Goal: Task Accomplishment & Management: Manage account settings

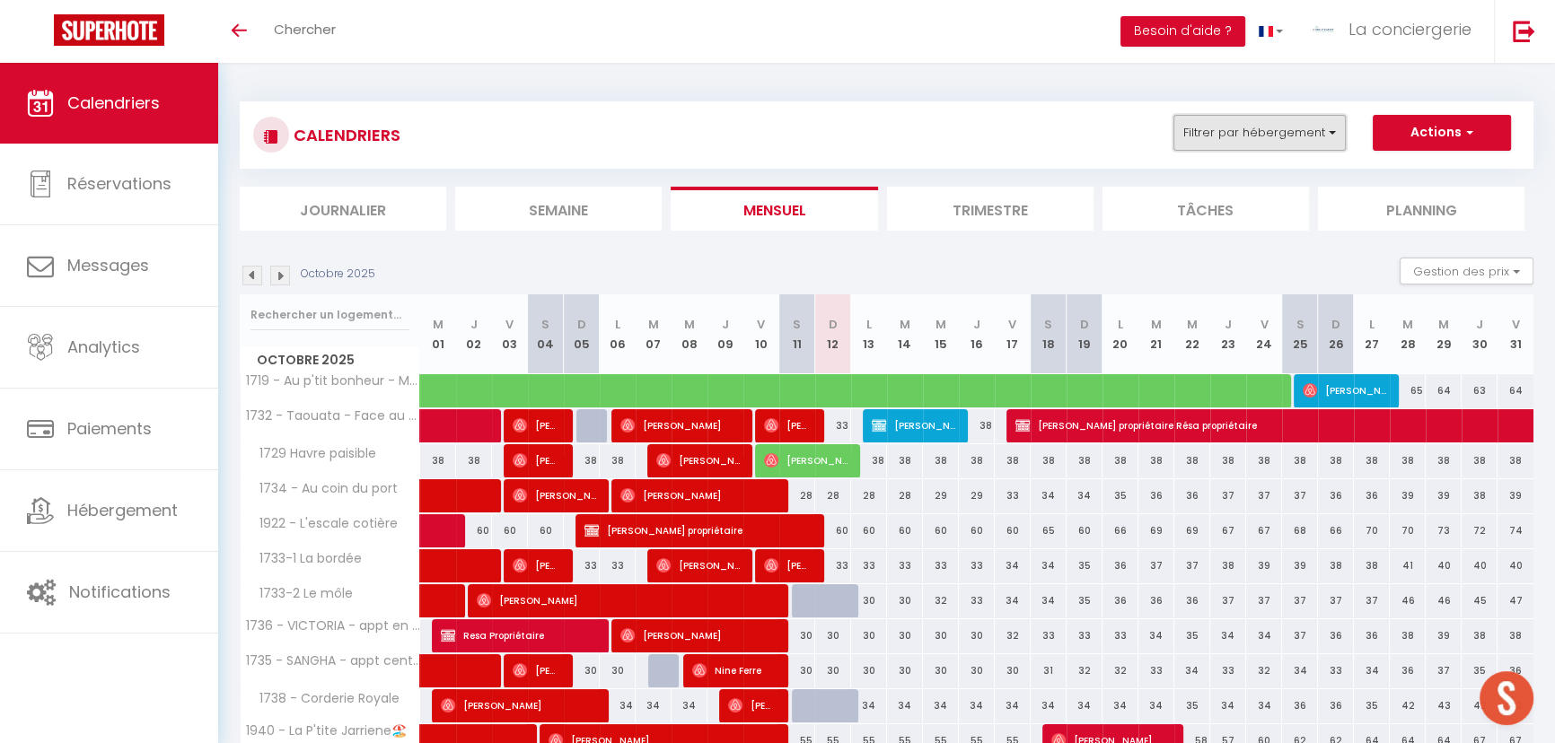
click at [1334, 132] on button "Filtrer par hébergement" at bounding box center [1259, 133] width 172 height 36
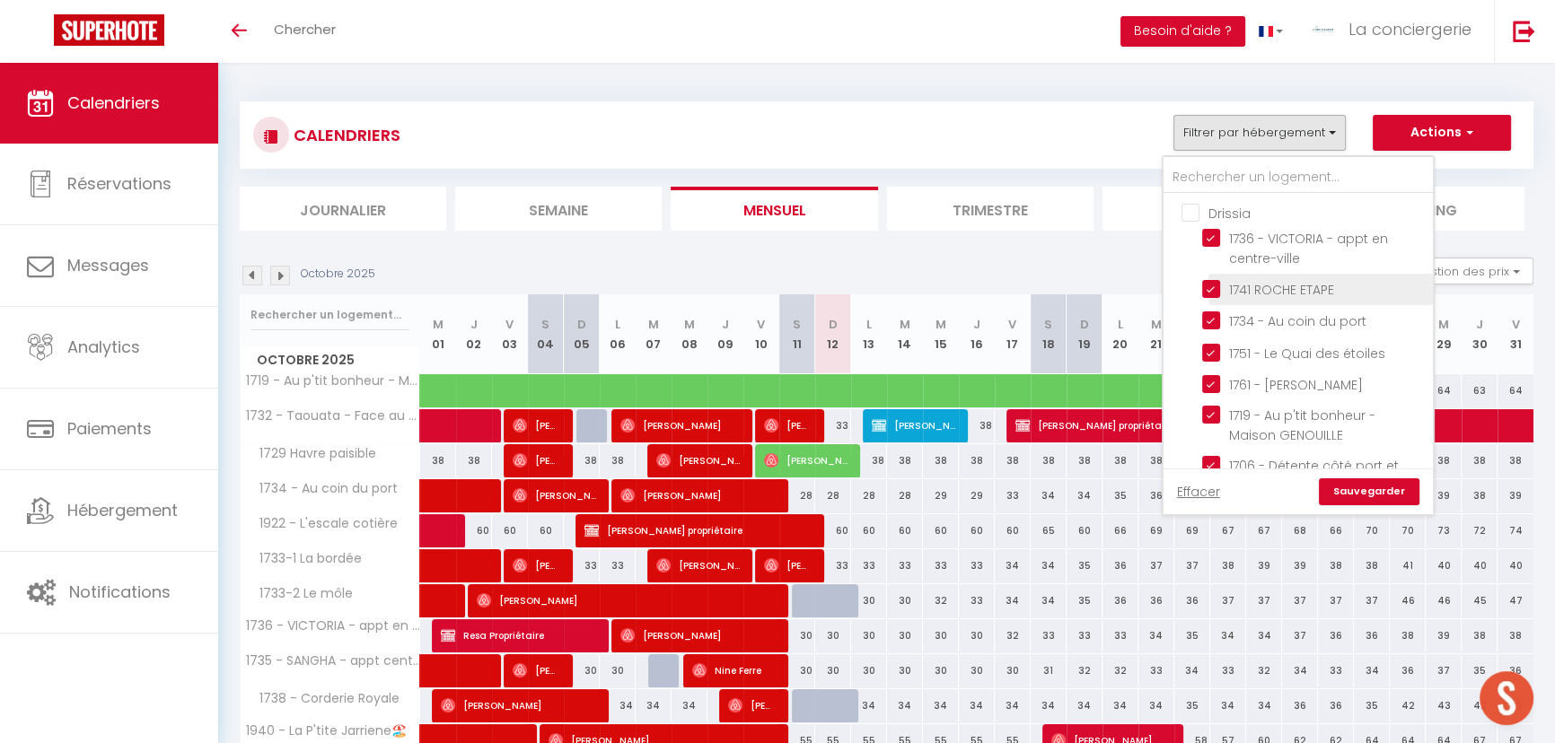
drag, startPoint x: 1213, startPoint y: 287, endPoint x: 1212, endPoint y: 327, distance: 39.5
click at [1213, 289] on input "1741 ROCHE ETAPE" at bounding box center [1314, 288] width 224 height 18
checkbox input "false"
checkbox input "true"
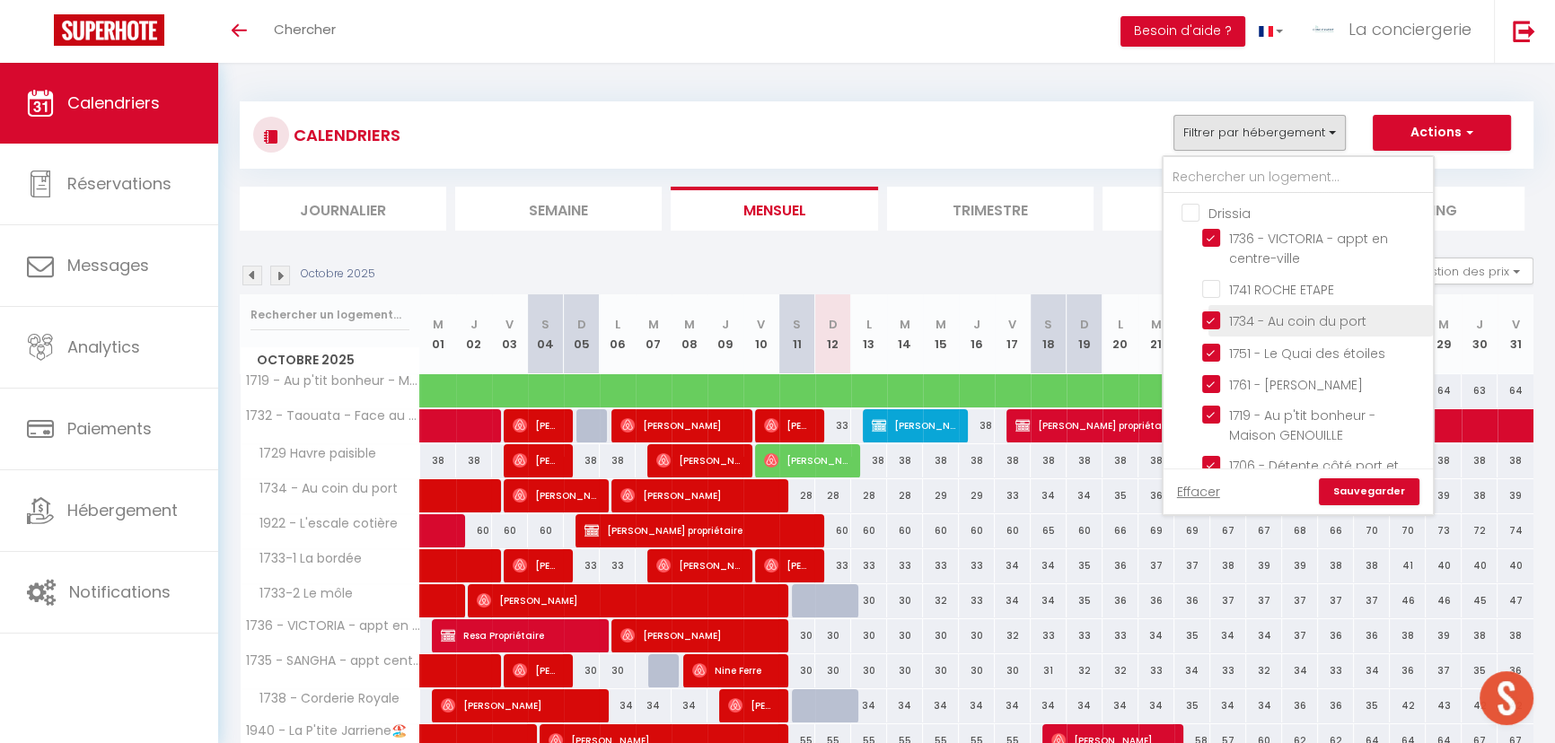
checkbox input "true"
checkbox input "false"
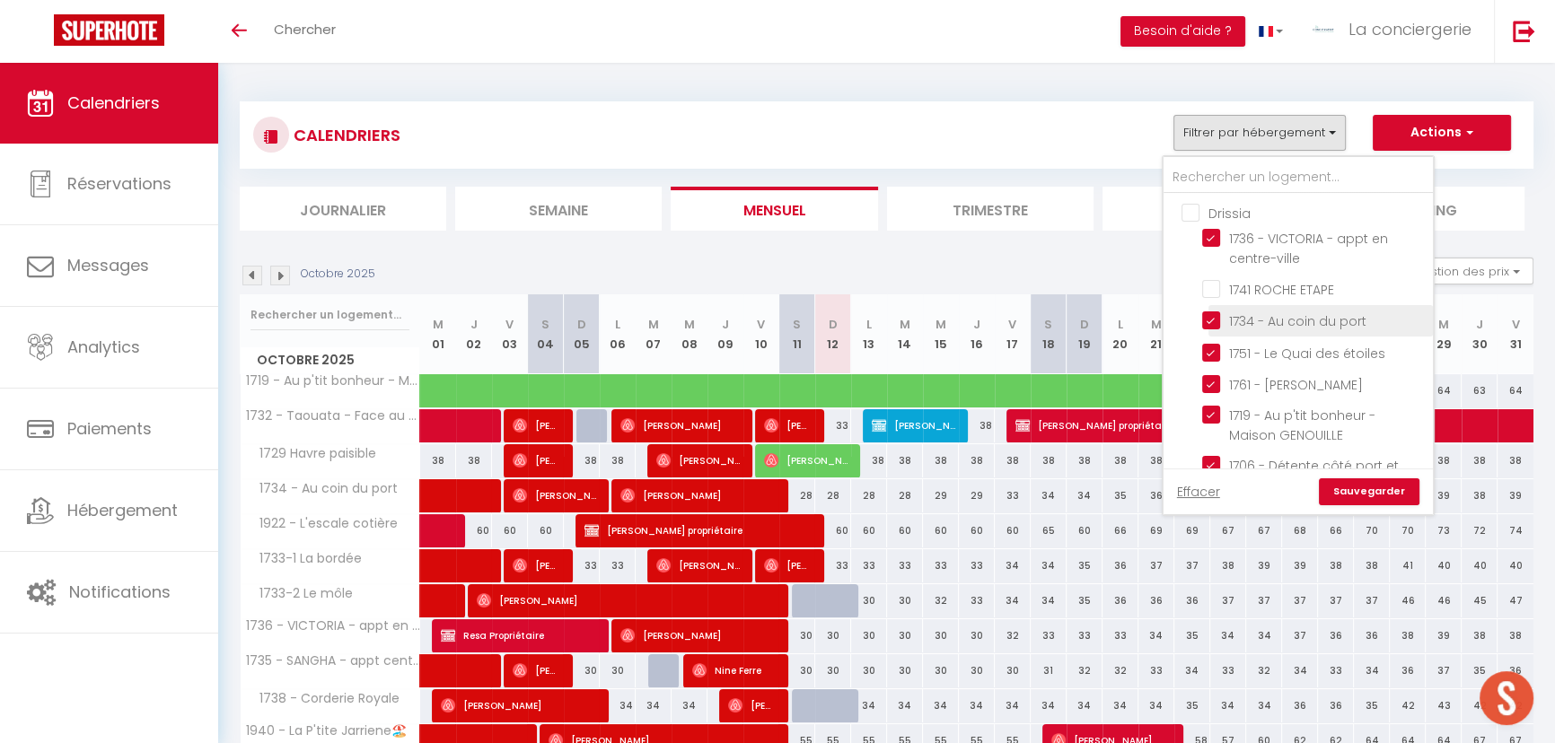
click at [1211, 313] on input "1734 - Au coin du port" at bounding box center [1314, 320] width 224 height 18
checkbox input "false"
click at [1212, 346] on input "1751 - Le Quai des étoiles" at bounding box center [1314, 351] width 224 height 18
checkbox input "false"
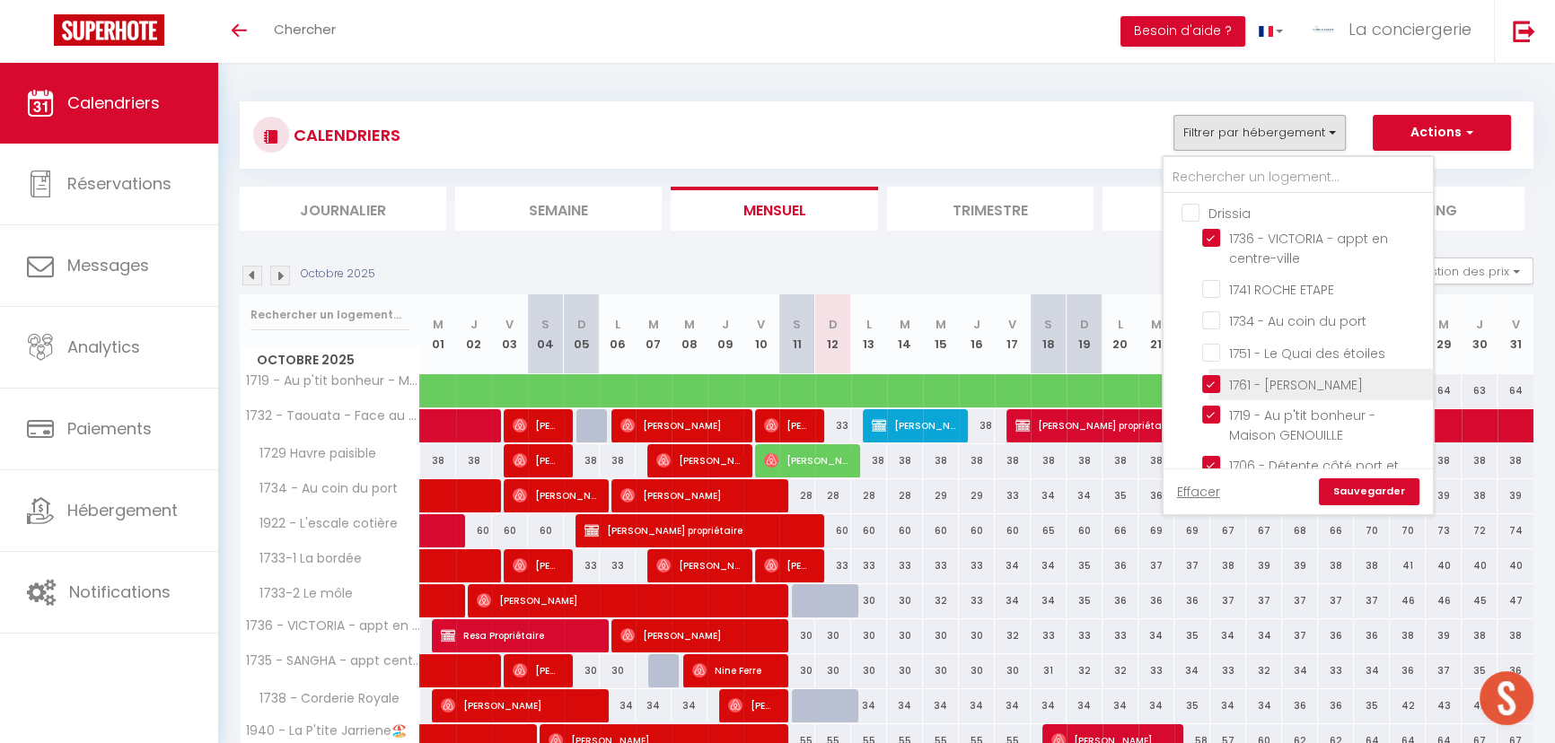
checkbox input "false"
click at [1215, 382] on input "1761 - [PERSON_NAME]" at bounding box center [1314, 383] width 224 height 18
checkbox input "false"
click at [1212, 408] on input "1719 - Au p'tit bonheur - Maison GENOUILLE" at bounding box center [1314, 415] width 224 height 18
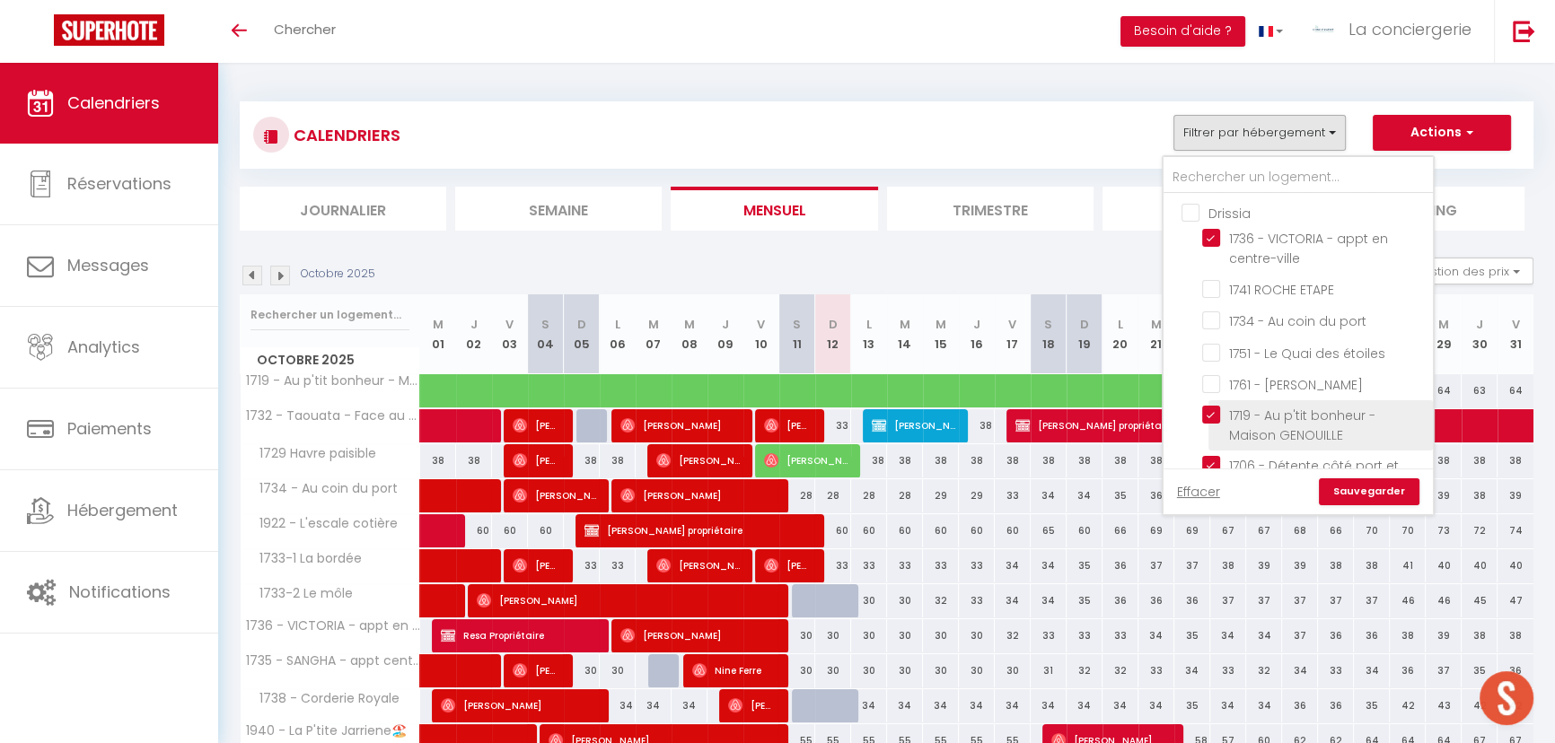
checkbox input "false"
click at [1215, 458] on input "1706 - Détente côté port et cure thermale" at bounding box center [1314, 465] width 224 height 18
checkbox input "false"
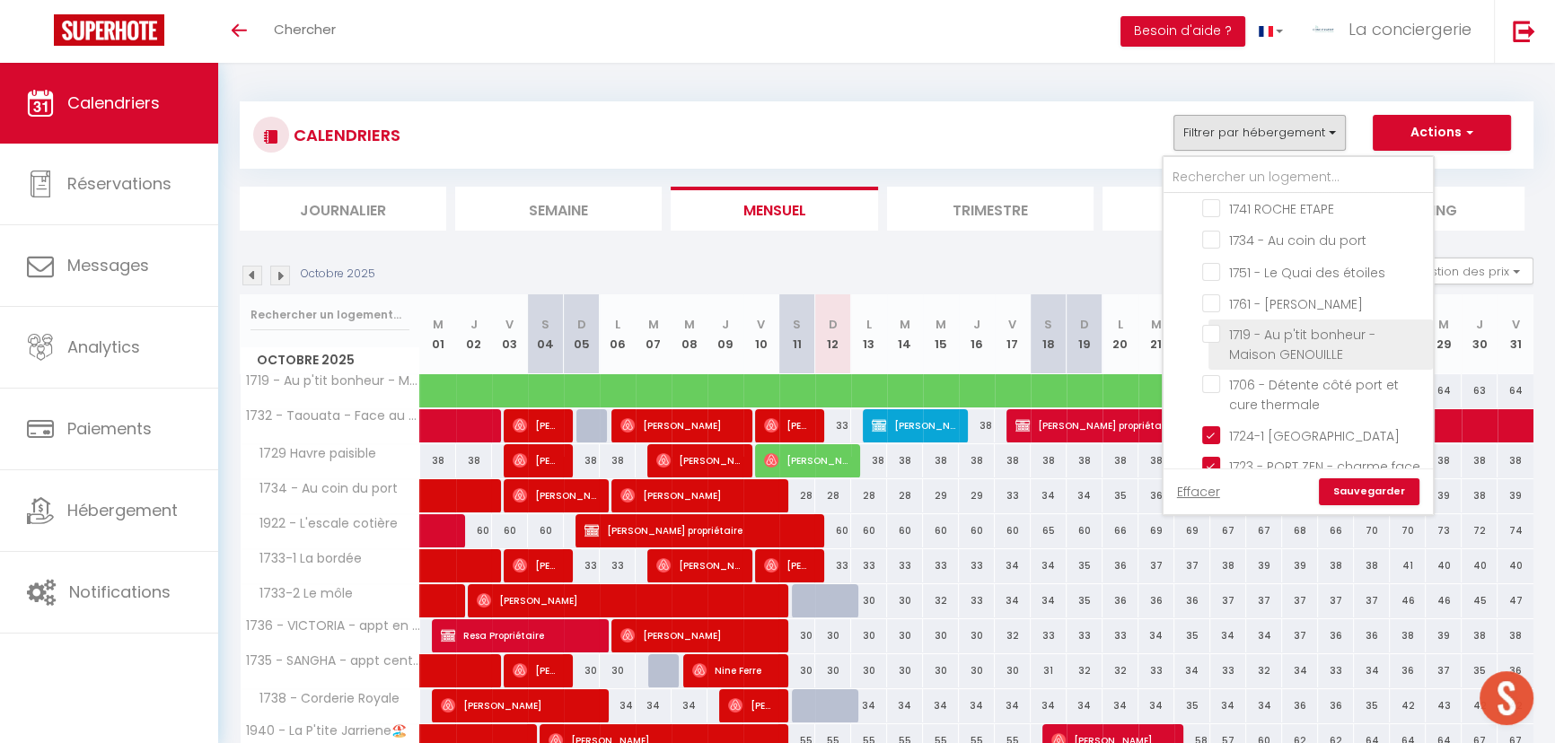
scroll to position [162, 0]
click at [1212, 347] on input "1724-1 [GEOGRAPHIC_DATA]" at bounding box center [1314, 353] width 224 height 18
checkbox input "false"
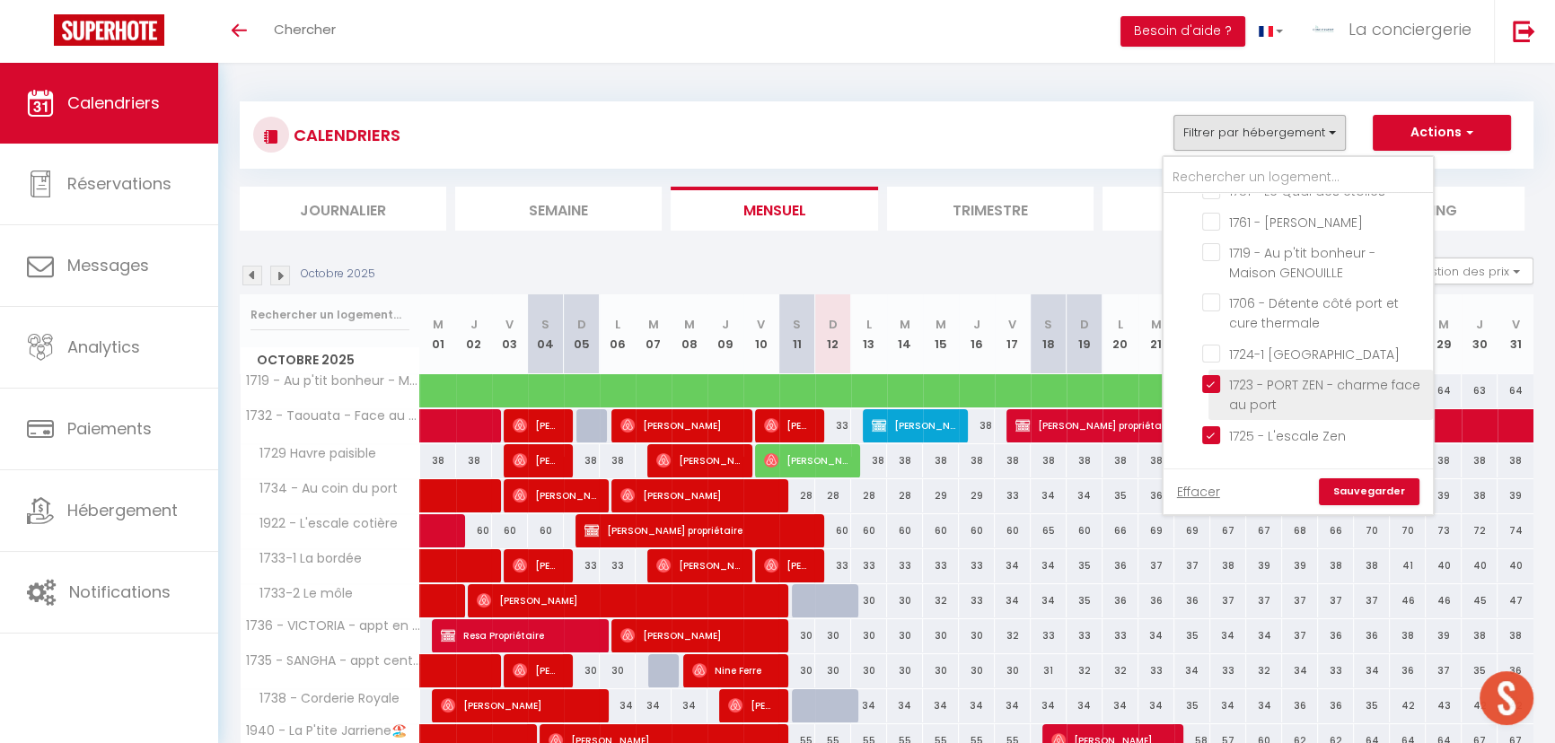
click at [1219, 382] on input "1723 - PORT ZEN - charme face au port" at bounding box center [1314, 384] width 224 height 18
checkbox input "false"
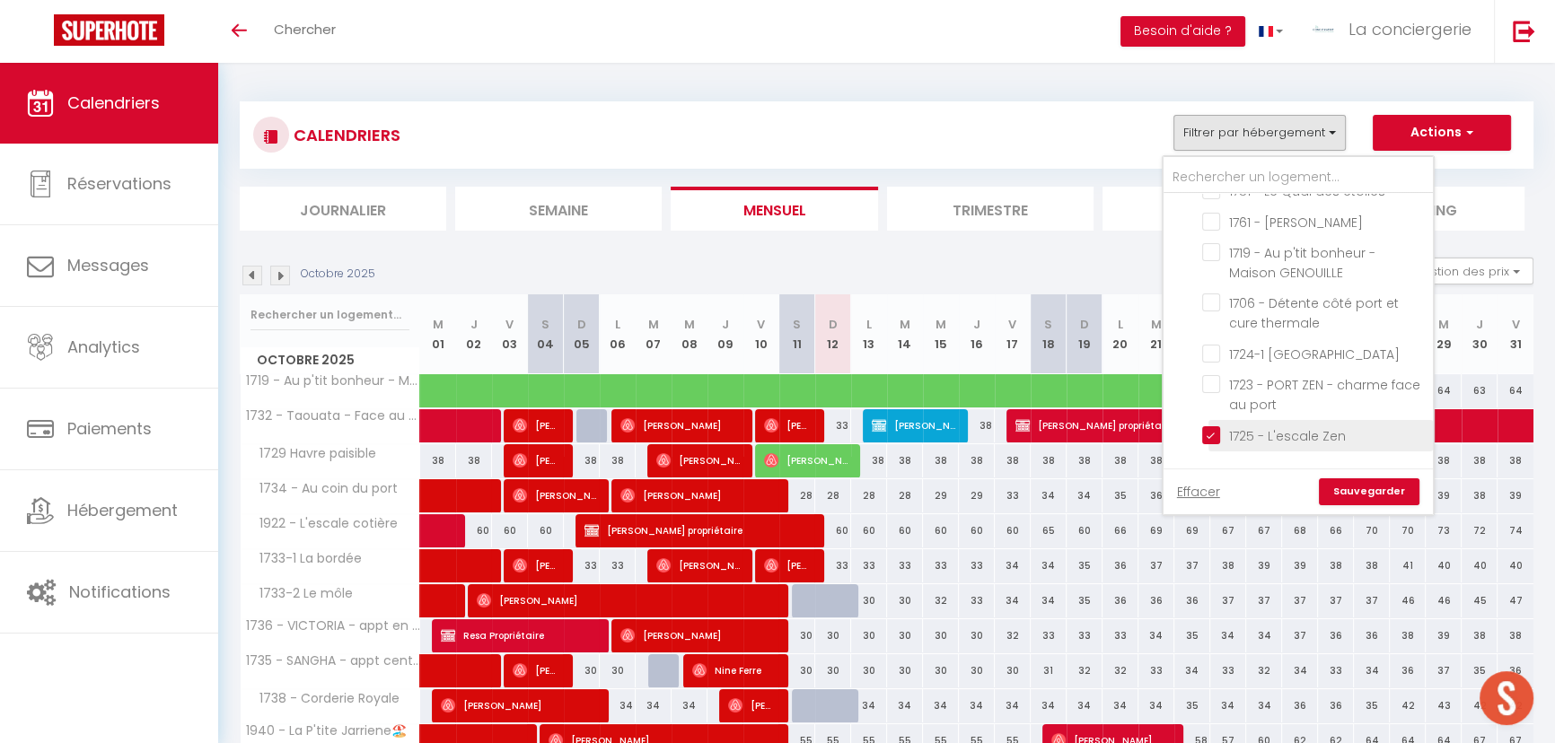
click at [1206, 436] on input "1725 - L'escale Zen" at bounding box center [1314, 434] width 224 height 18
checkbox input "false"
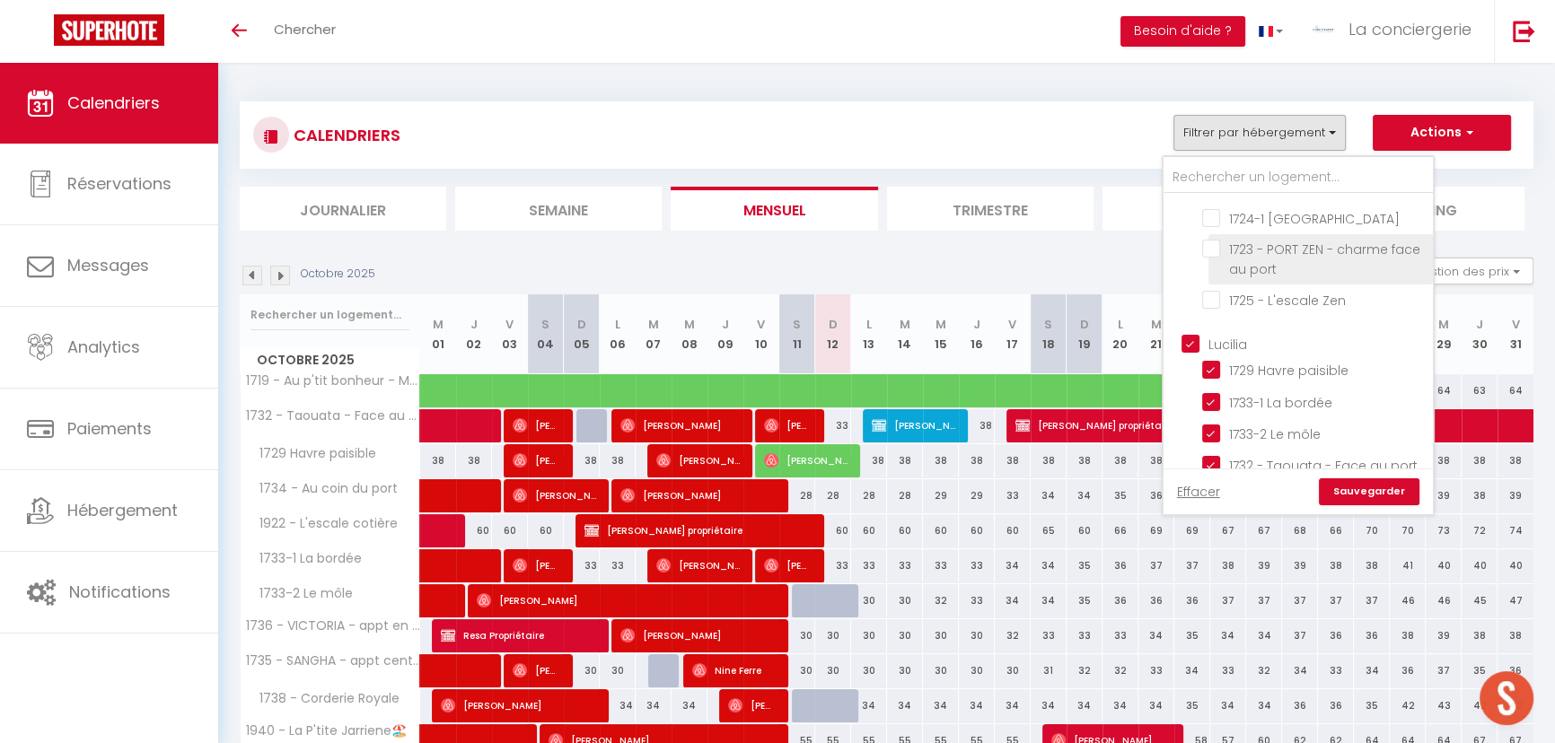
scroll to position [326, 0]
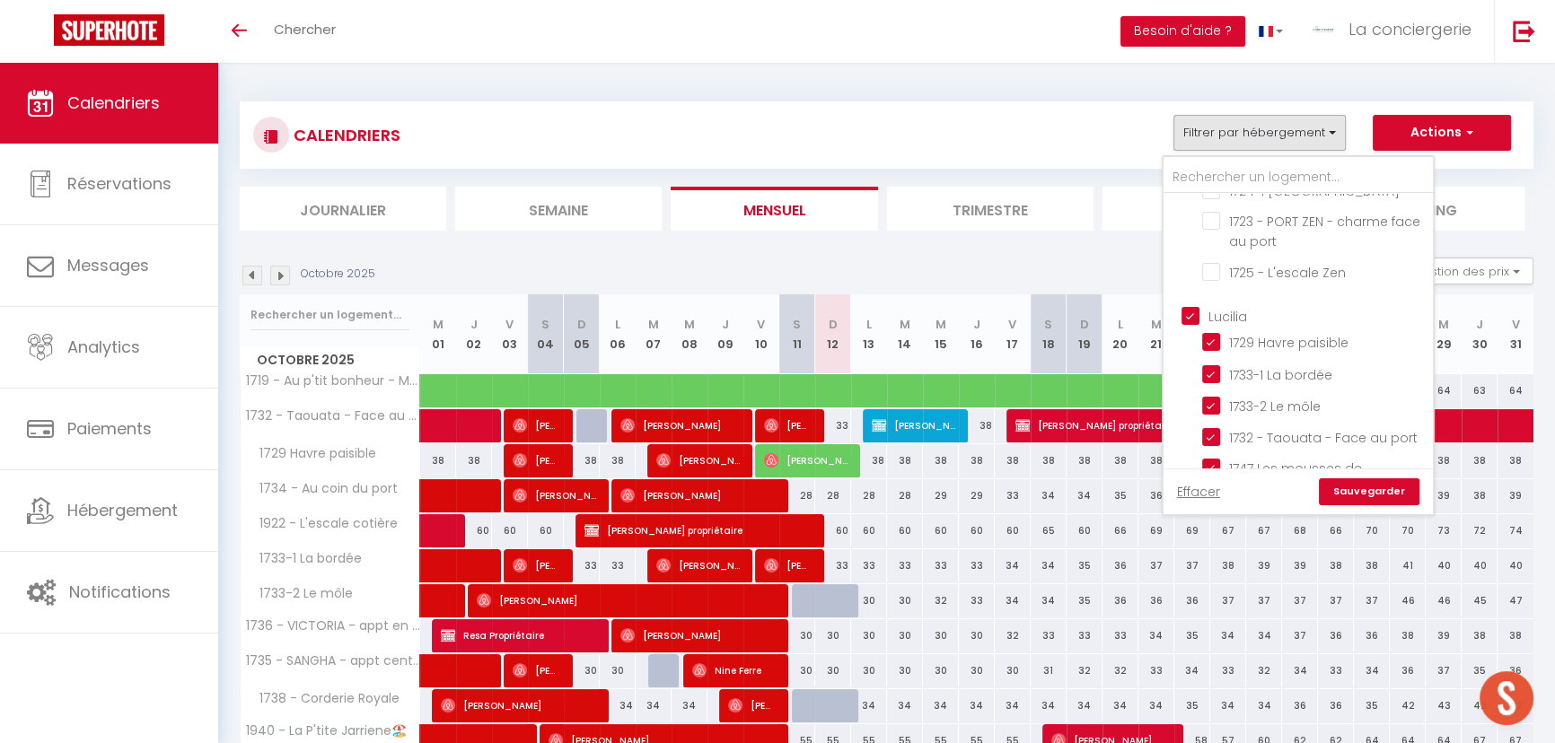
click at [1196, 312] on input "Lucilia" at bounding box center [1315, 315] width 269 height 18
checkbox input "false"
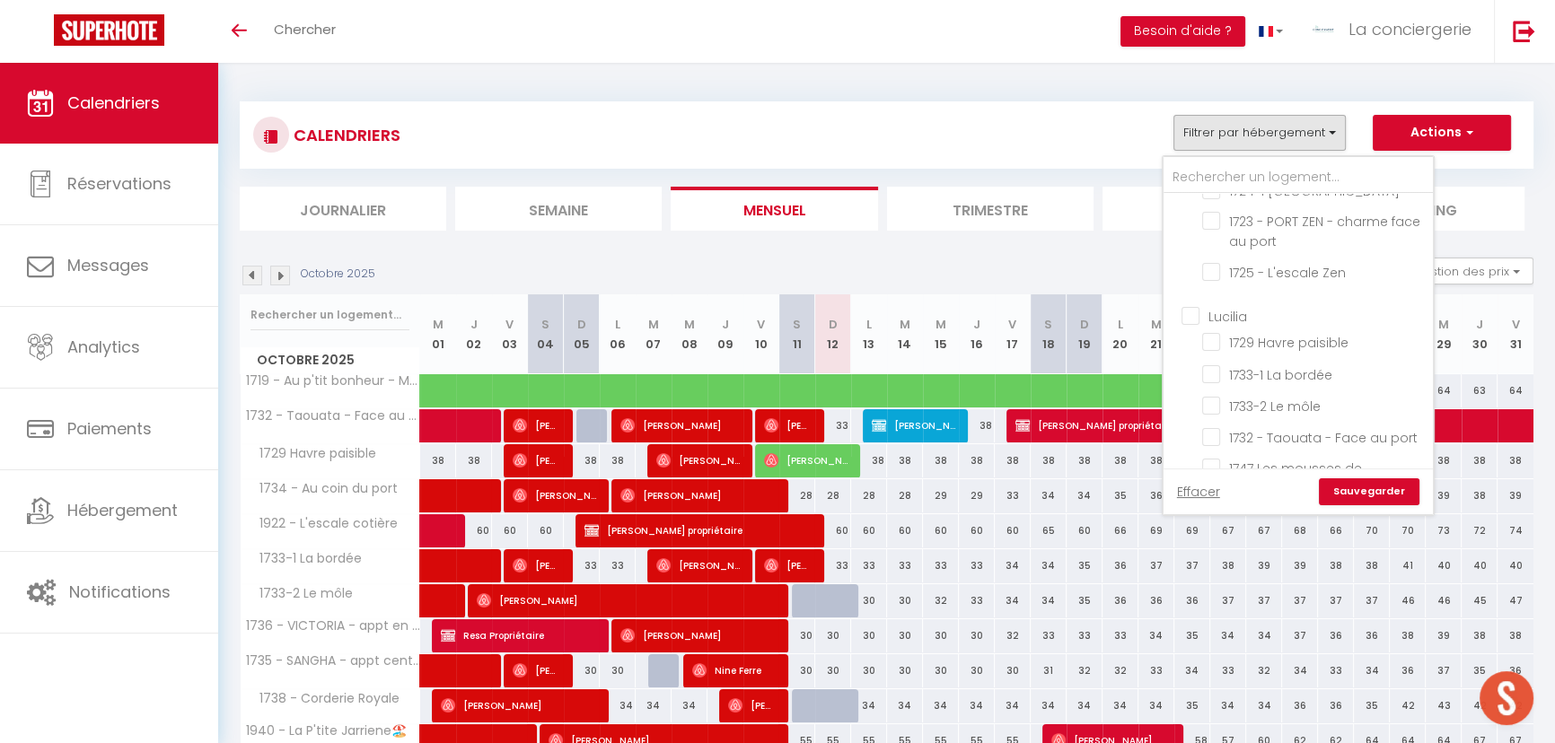
checkbox input "false"
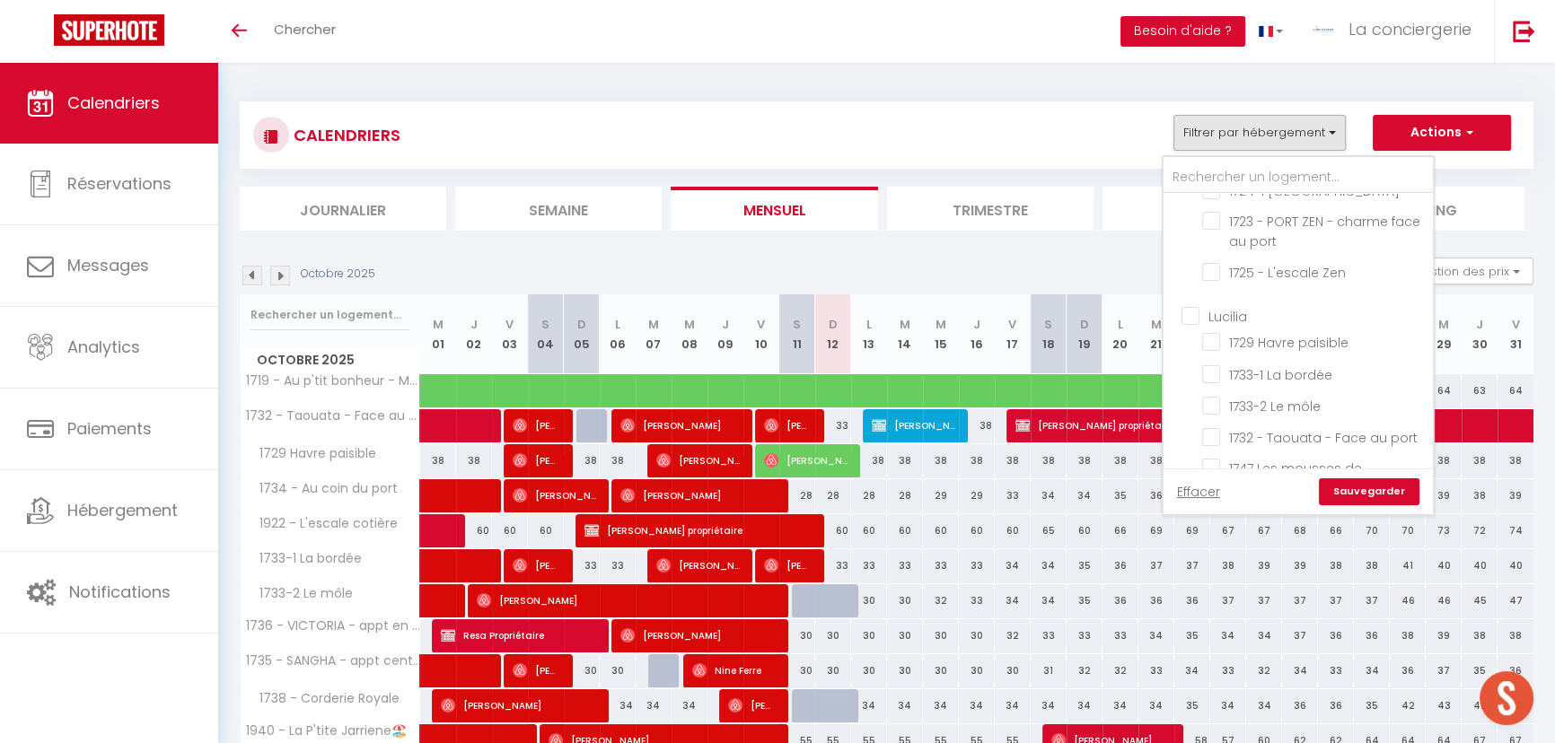
checkbox input "false"
click at [1191, 346] on input "[PERSON_NAME]" at bounding box center [1315, 355] width 269 height 18
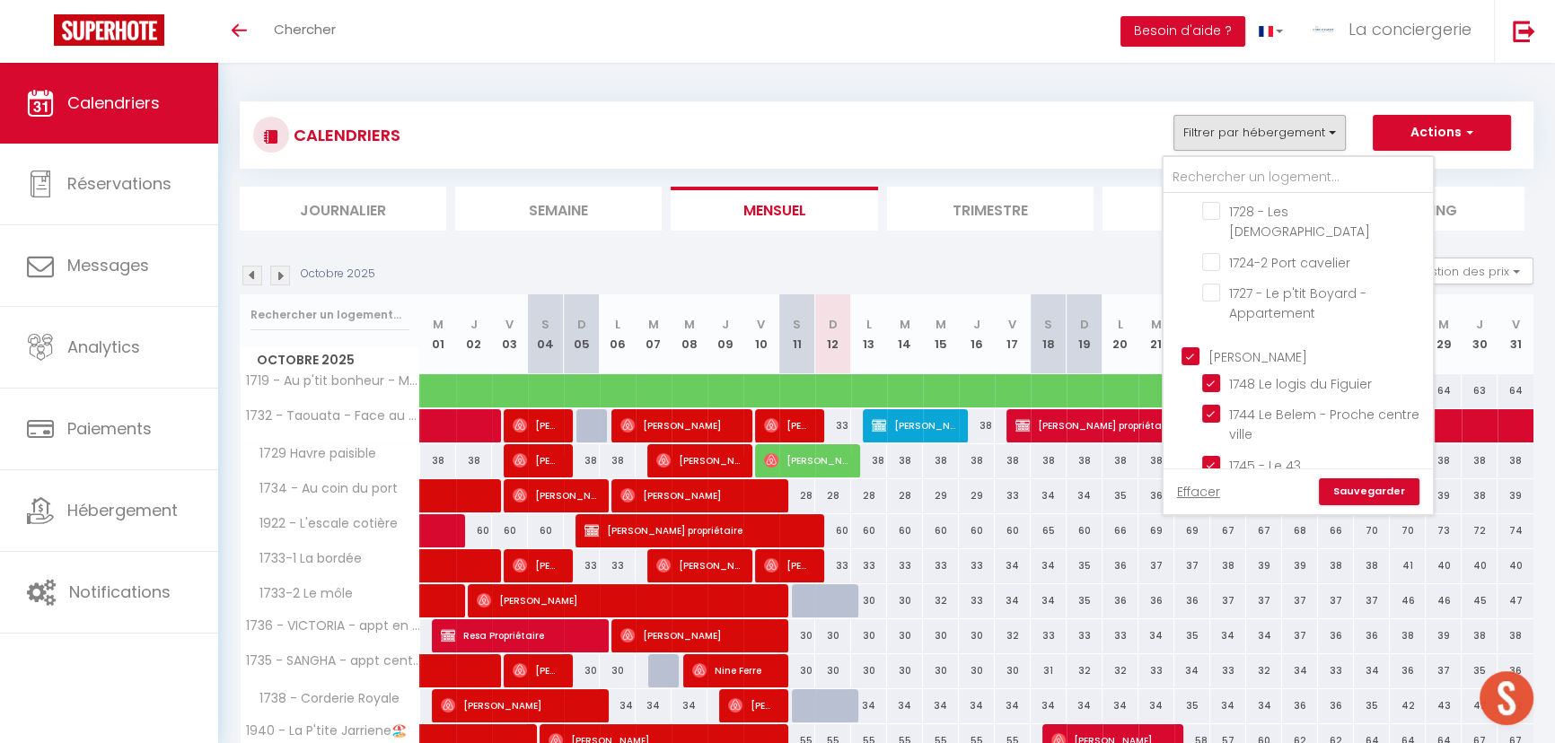
checkbox input "false"
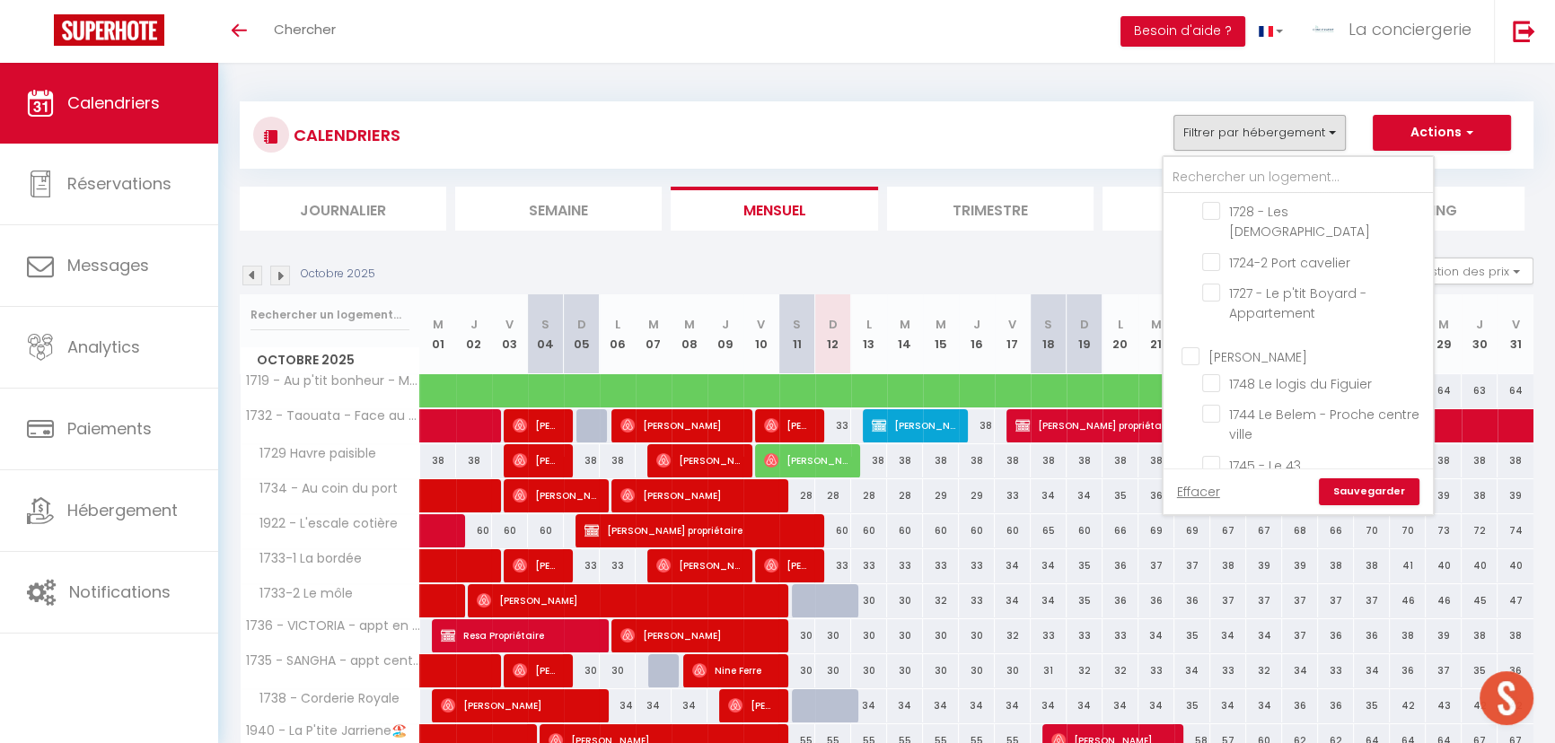
checkbox input "false"
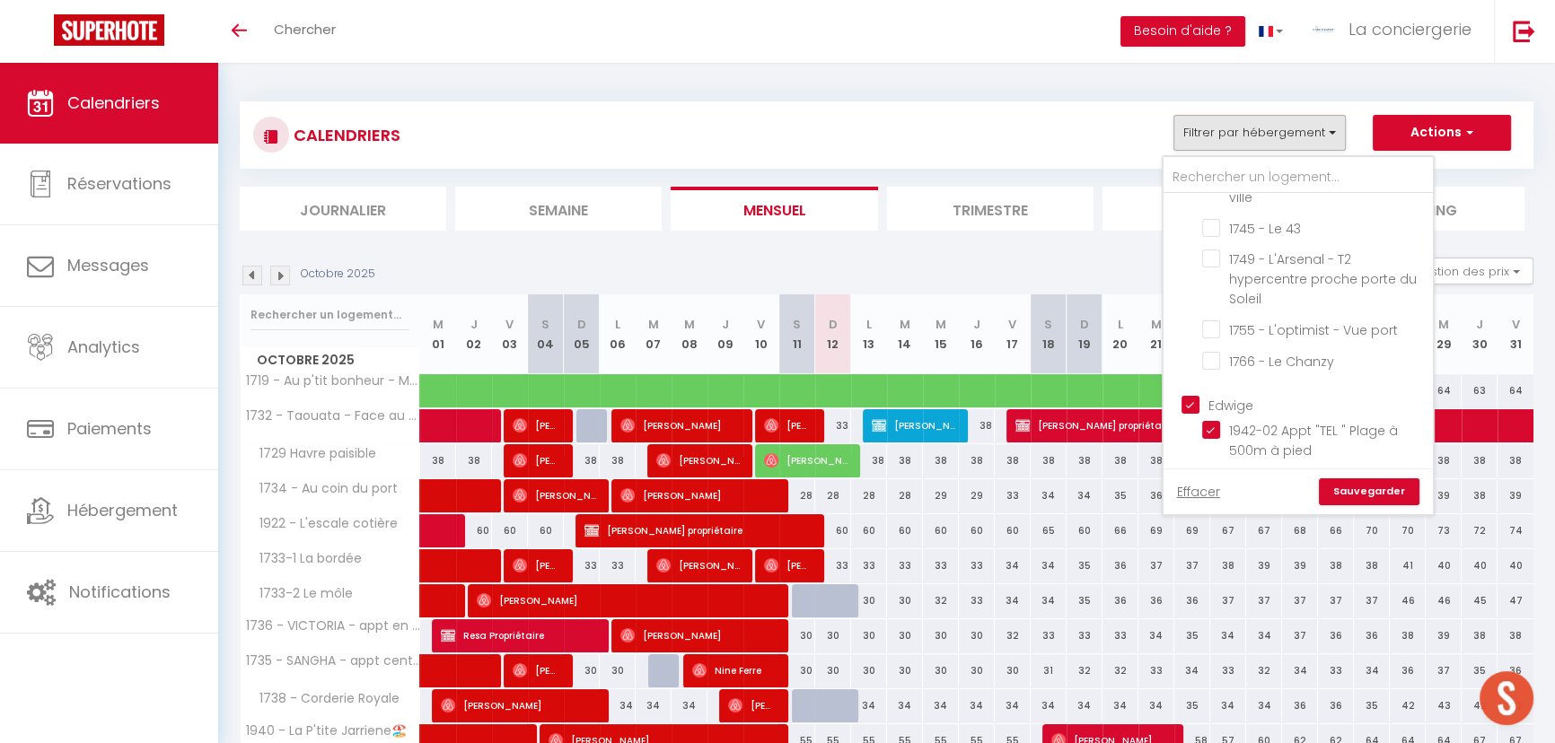
scroll to position [978, 0]
click at [1190, 388] on input "Edwige" at bounding box center [1315, 397] width 269 height 18
checkbox input "false"
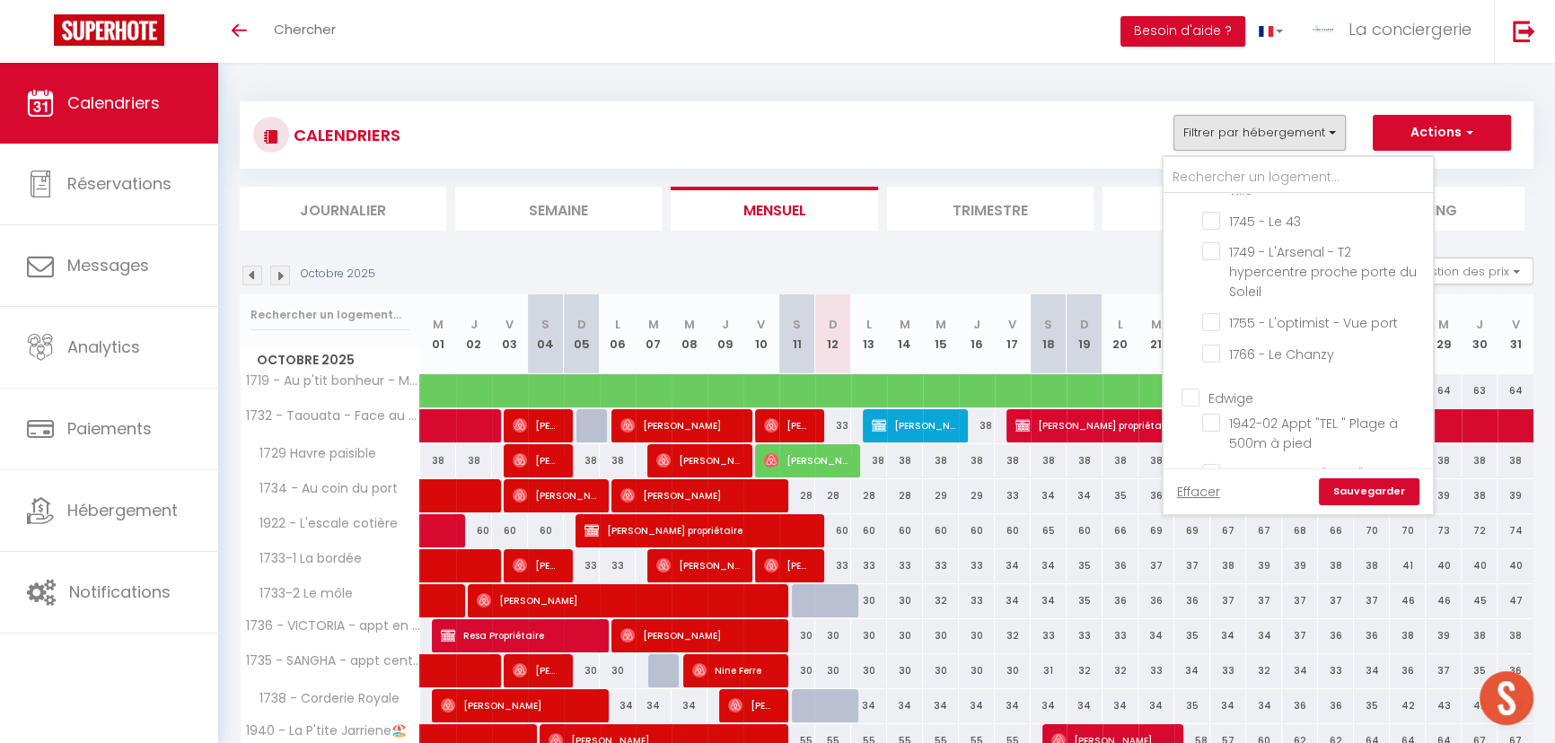
checkbox input "false"
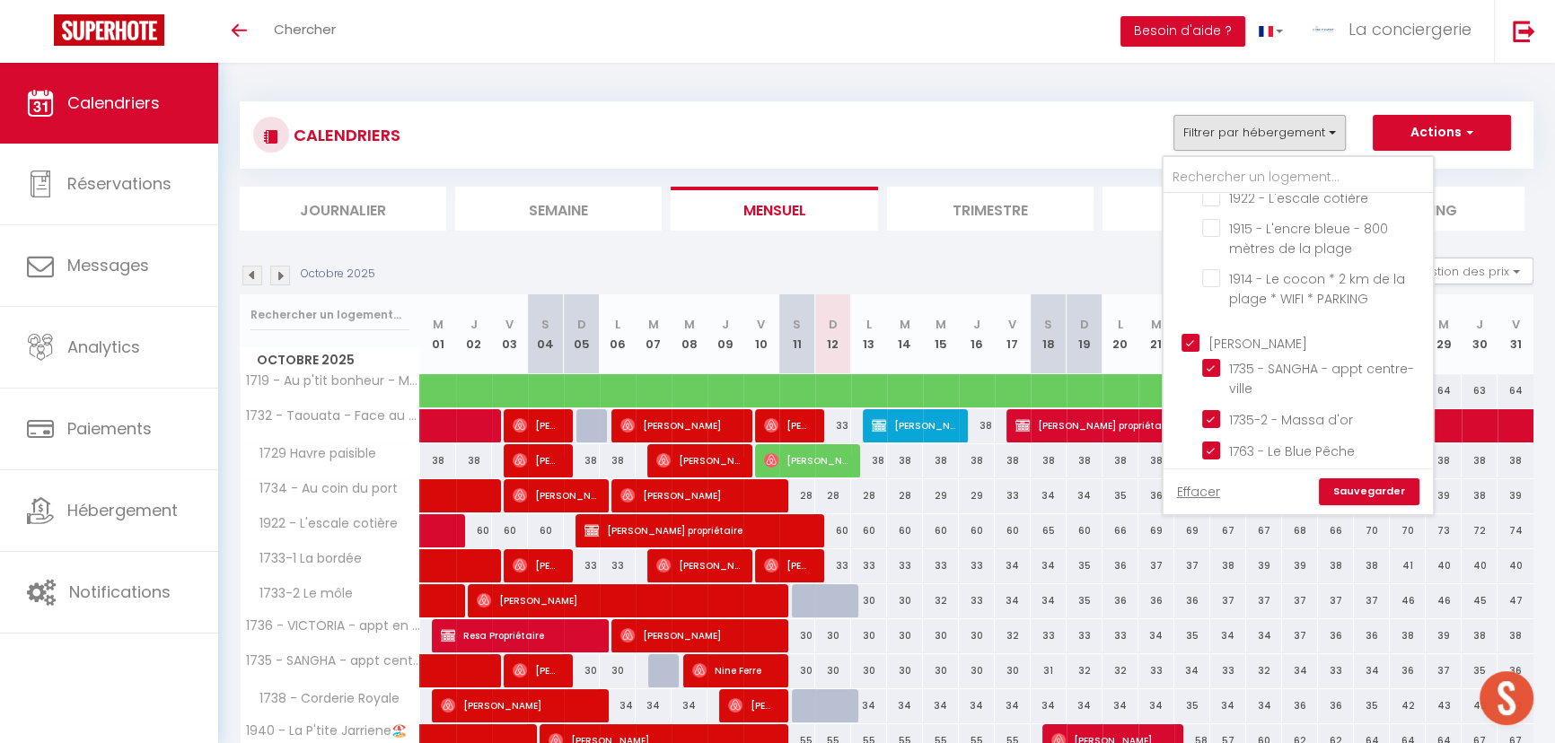
click at [1191, 332] on input "[PERSON_NAME]" at bounding box center [1315, 341] width 269 height 18
checkbox input "false"
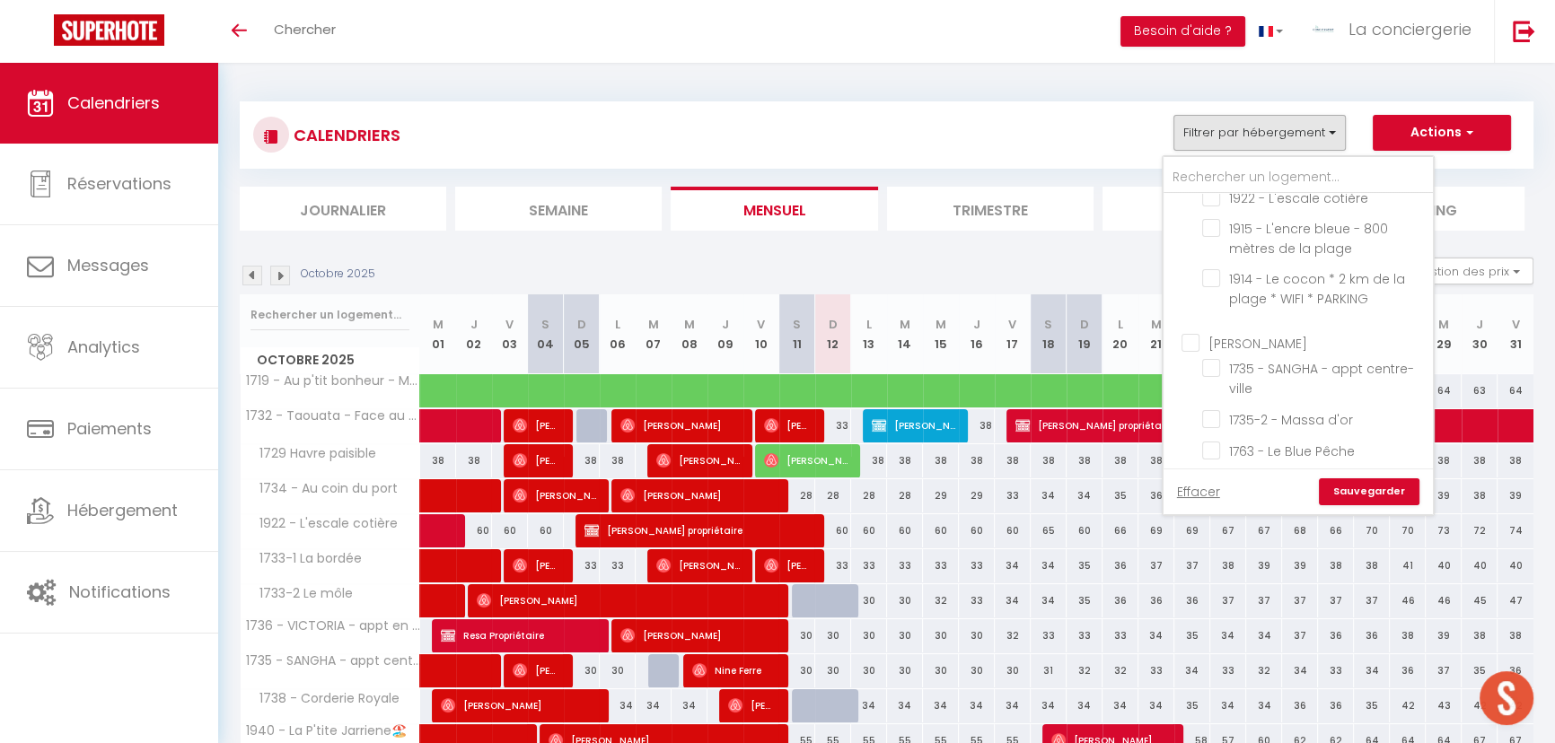
checkbox input "false"
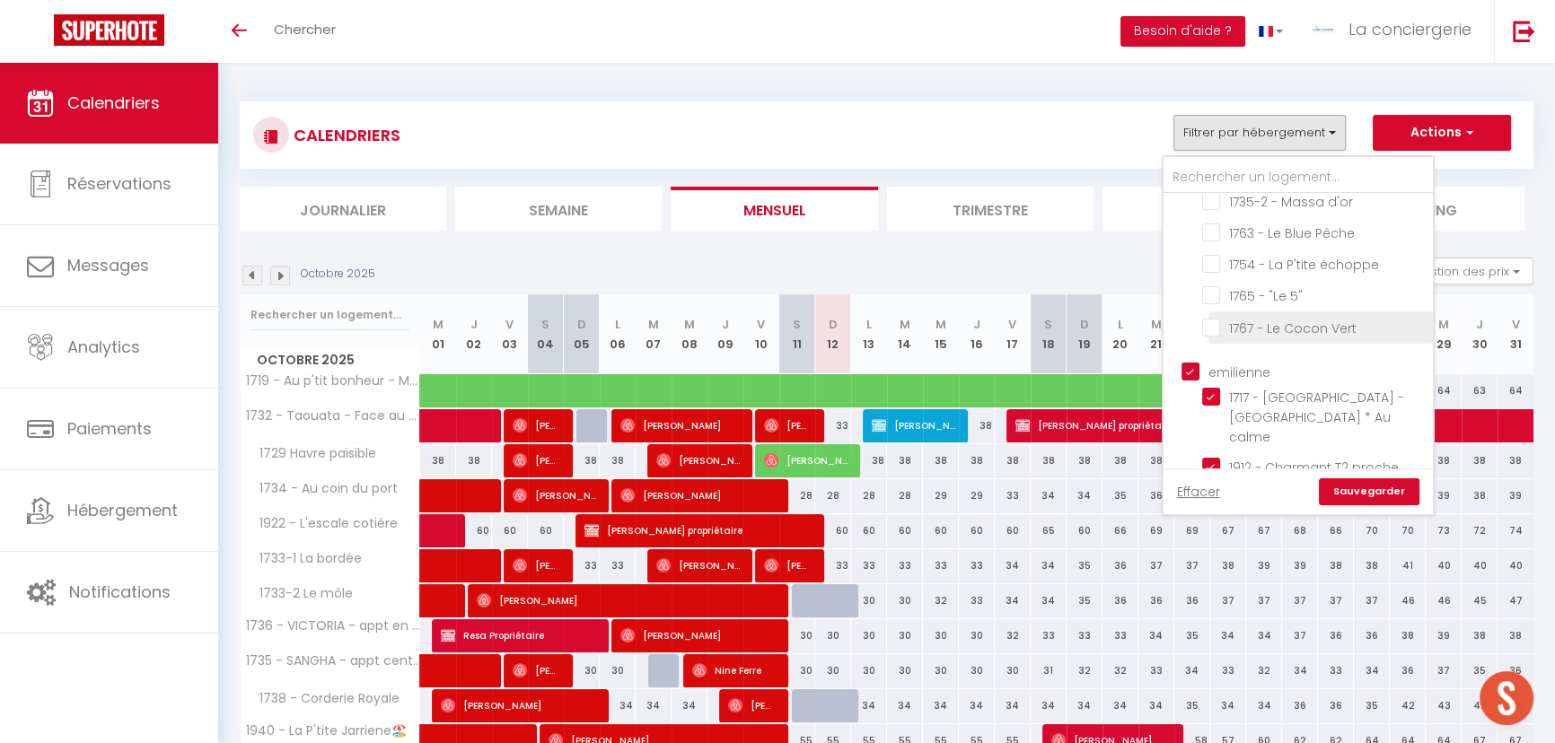
scroll to position [1632, 0]
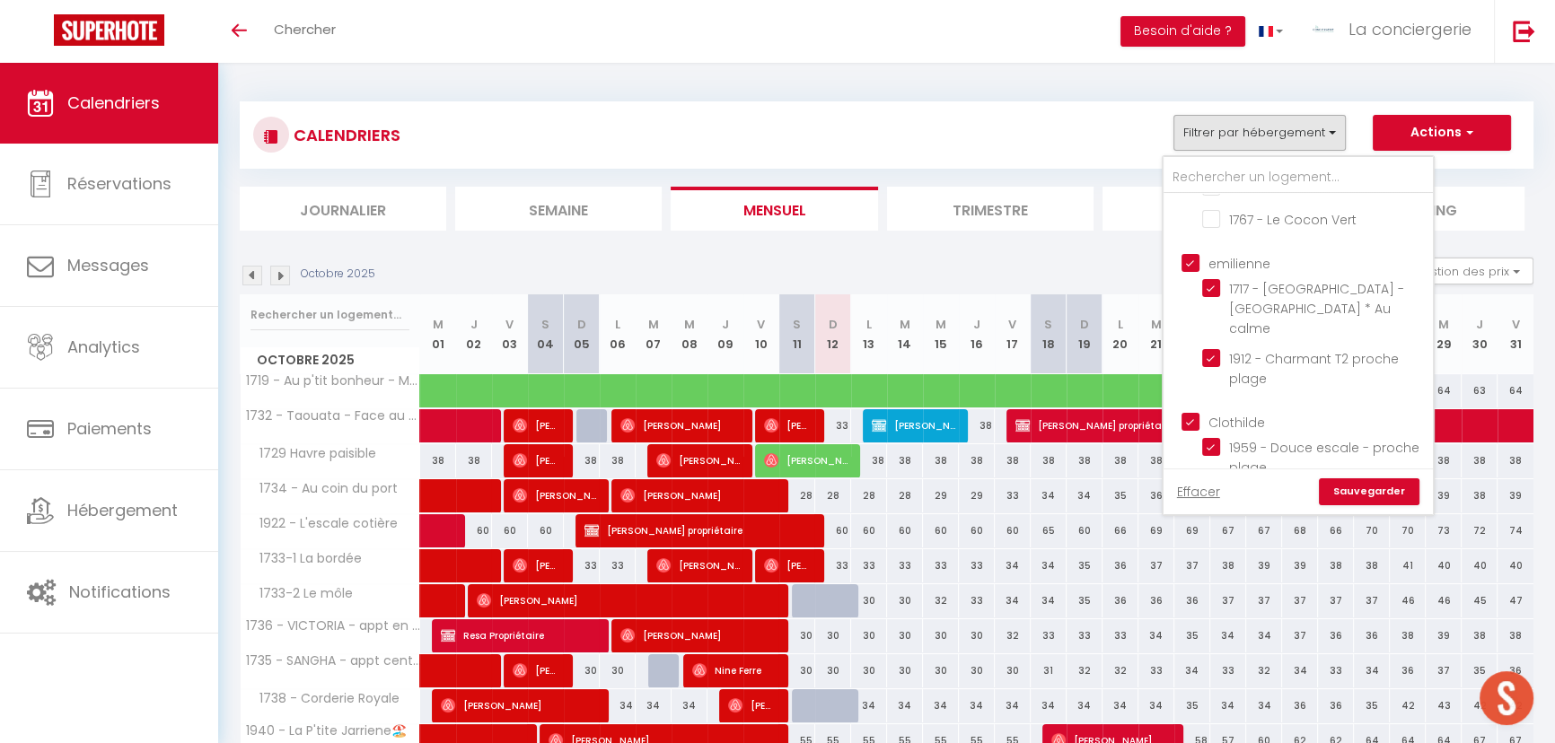
click at [1192, 253] on input "emilienne" at bounding box center [1315, 262] width 269 height 18
checkbox input "false"
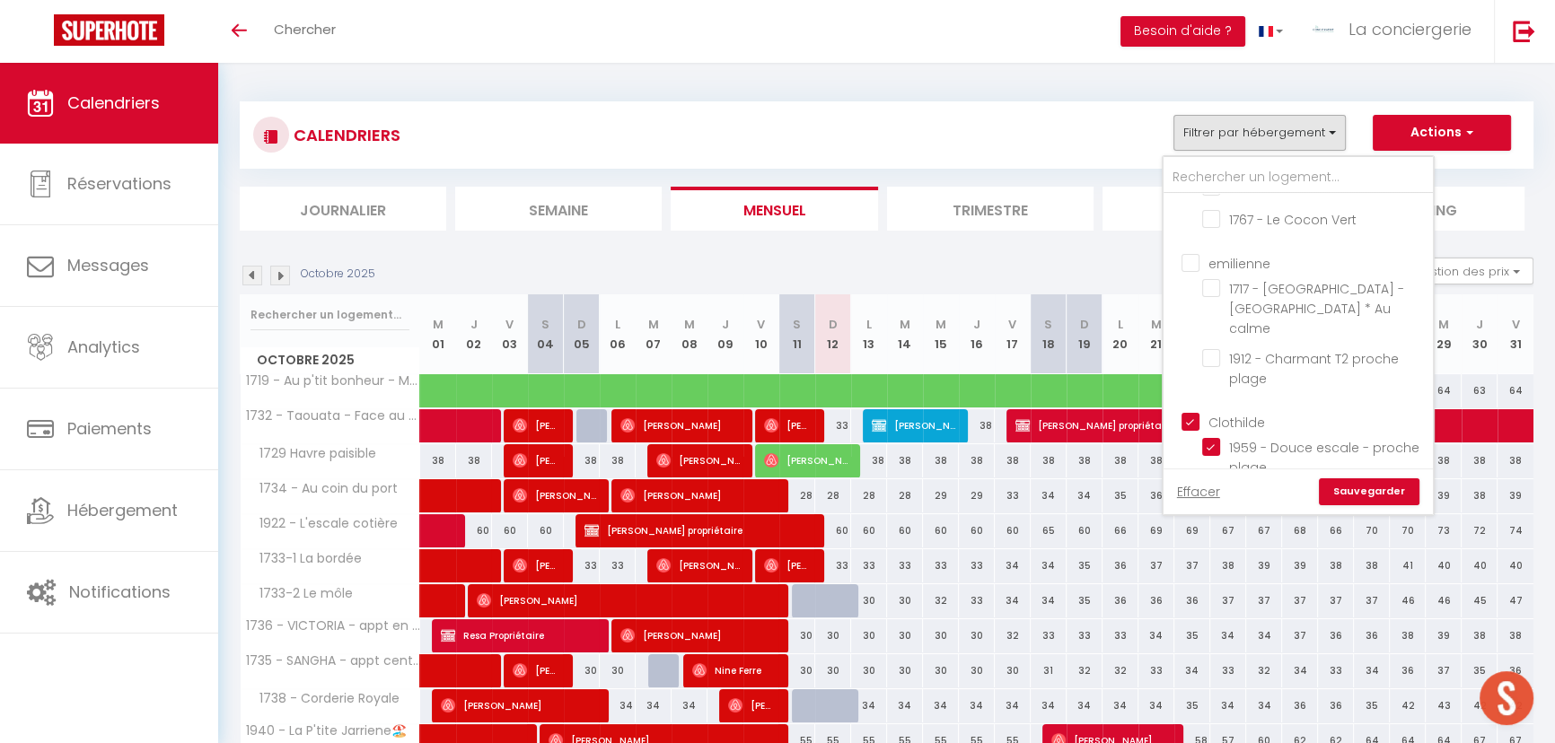
click at [1197, 412] on input "Clothilde" at bounding box center [1315, 421] width 269 height 18
checkbox input "false"
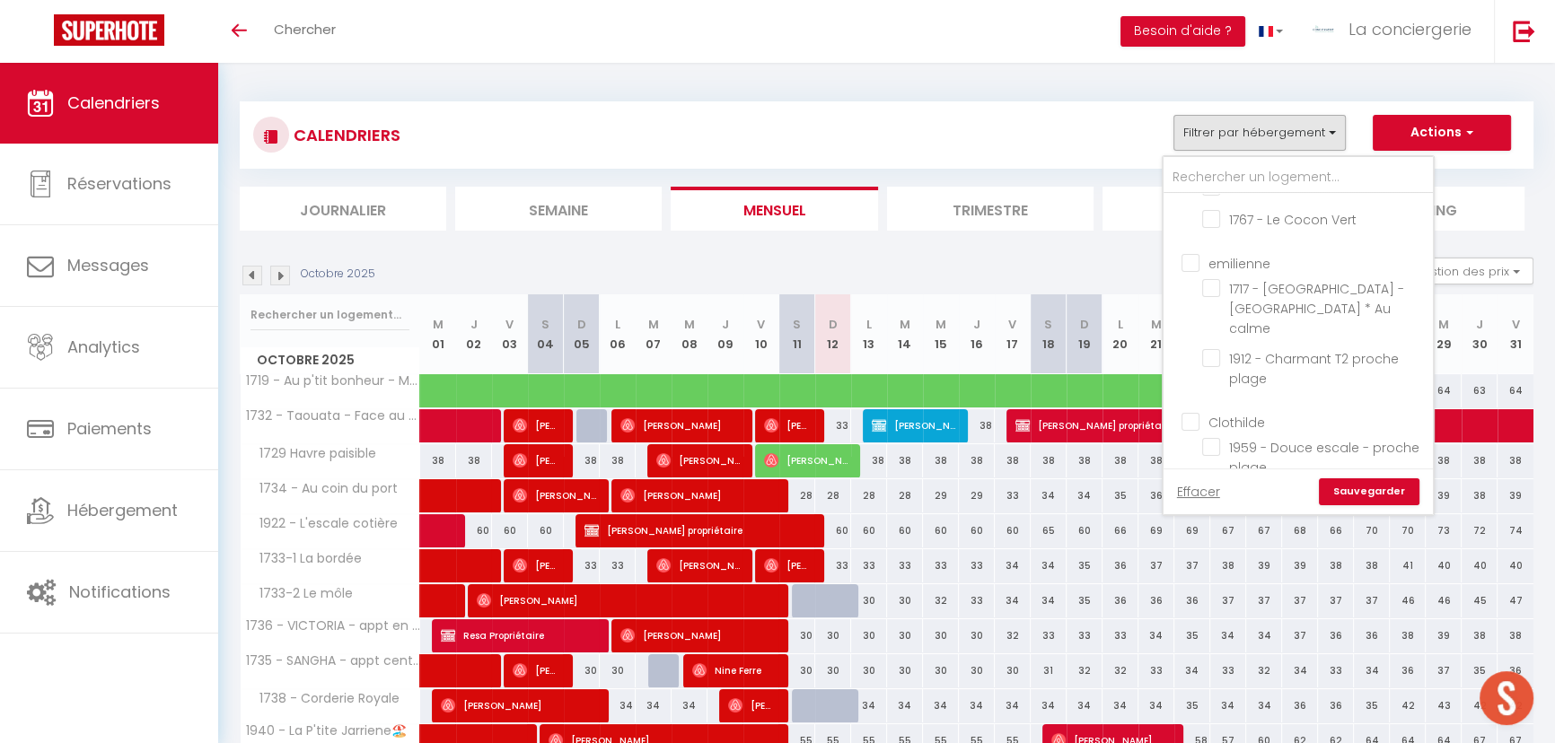
checkbox input "false"
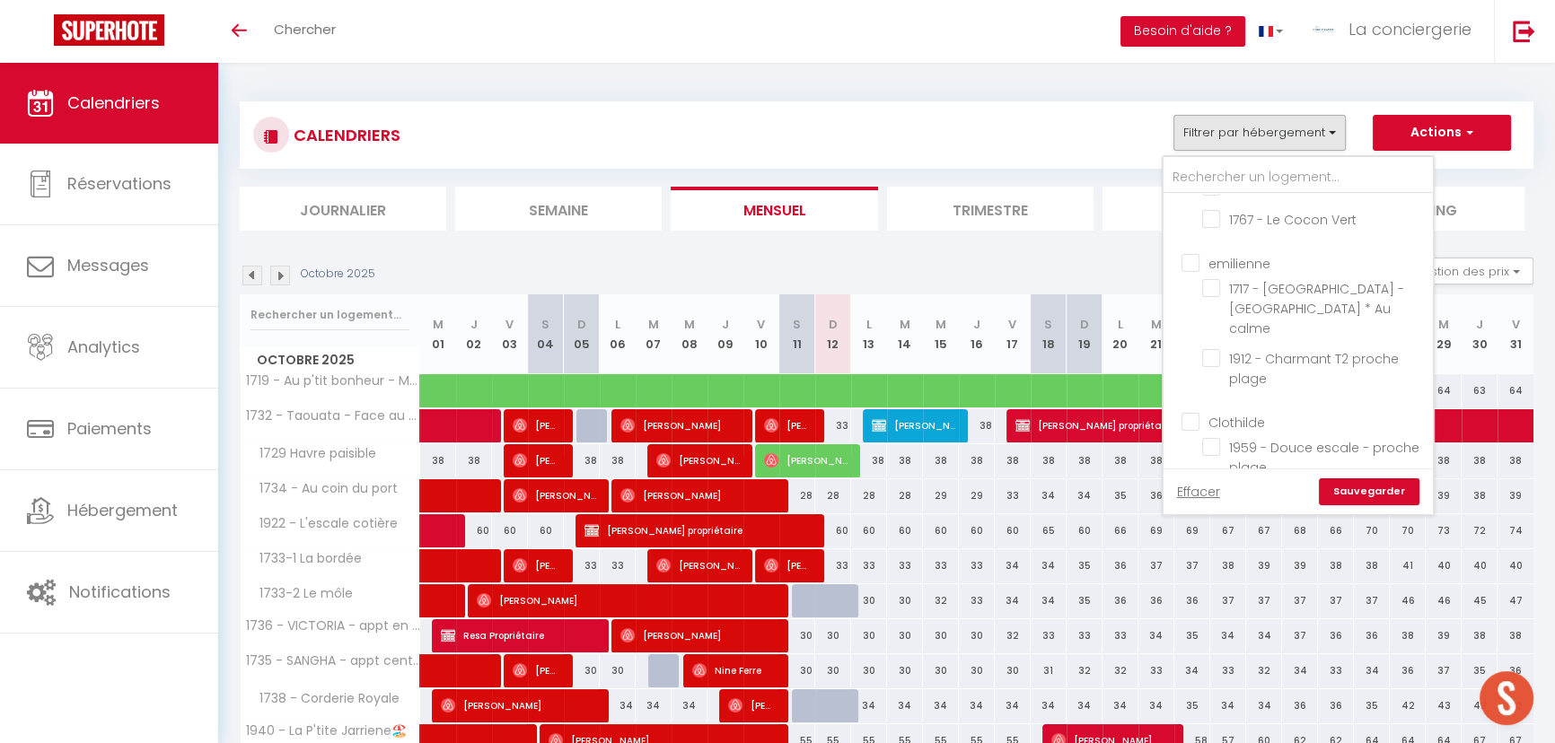
checkbox input "false"
click at [1358, 490] on link "Sauvegarder" at bounding box center [1369, 491] width 101 height 27
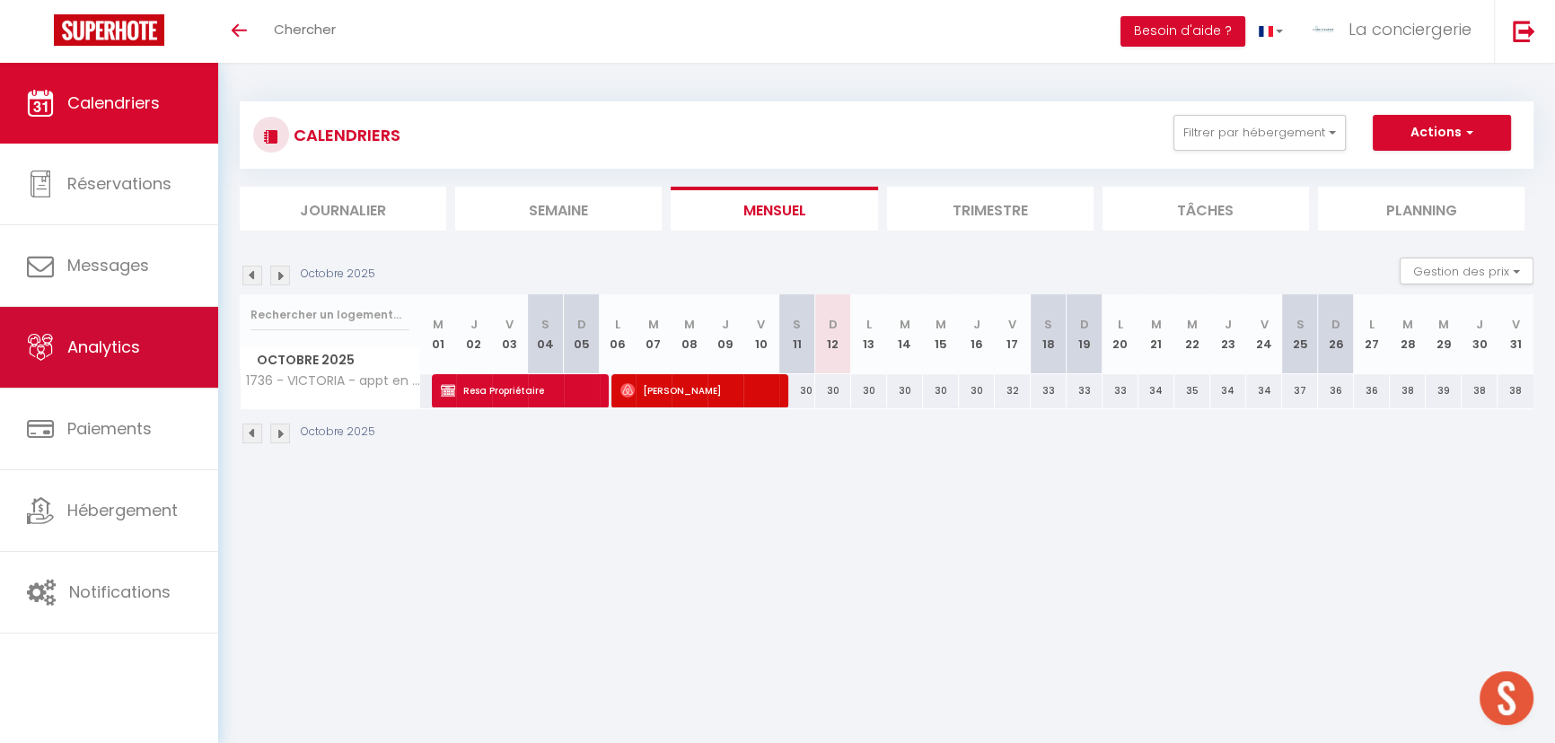
click at [118, 349] on span "Analytics" at bounding box center [103, 347] width 73 height 22
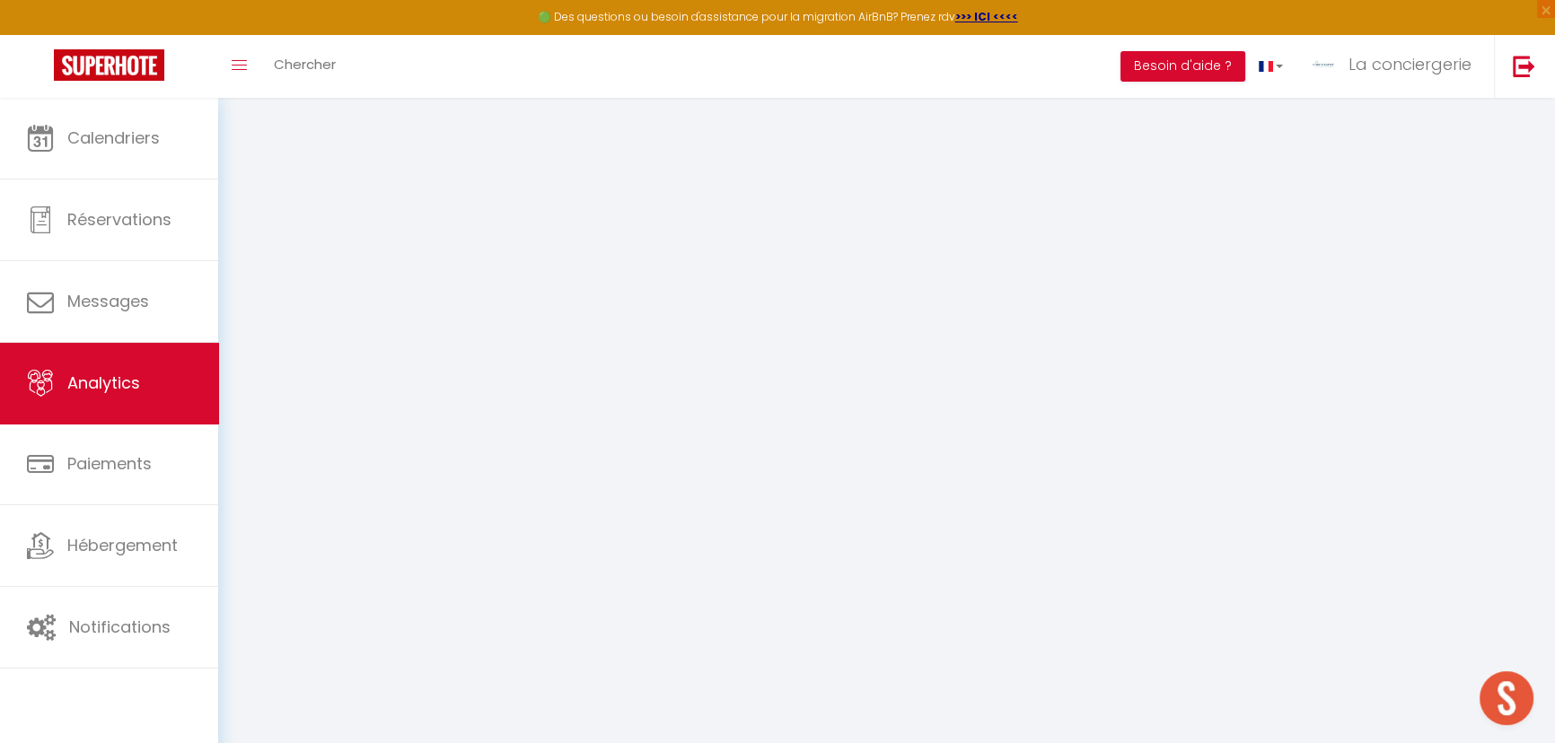
select select "2025"
select select "10"
